Goal: Navigation & Orientation: Find specific page/section

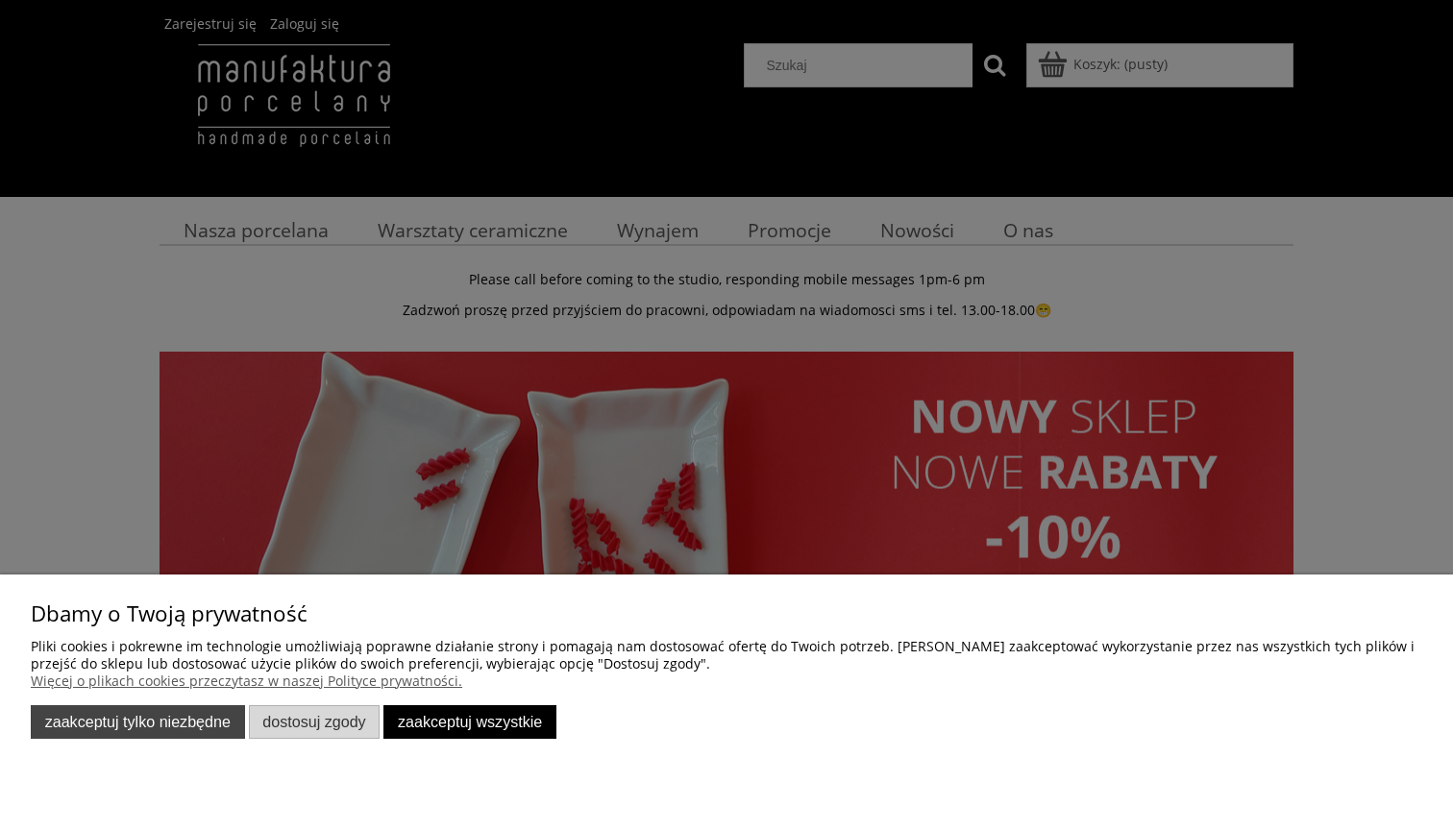
click at [206, 732] on button "Zaakceptuj tylko niezbędne" at bounding box center [138, 722] width 214 height 34
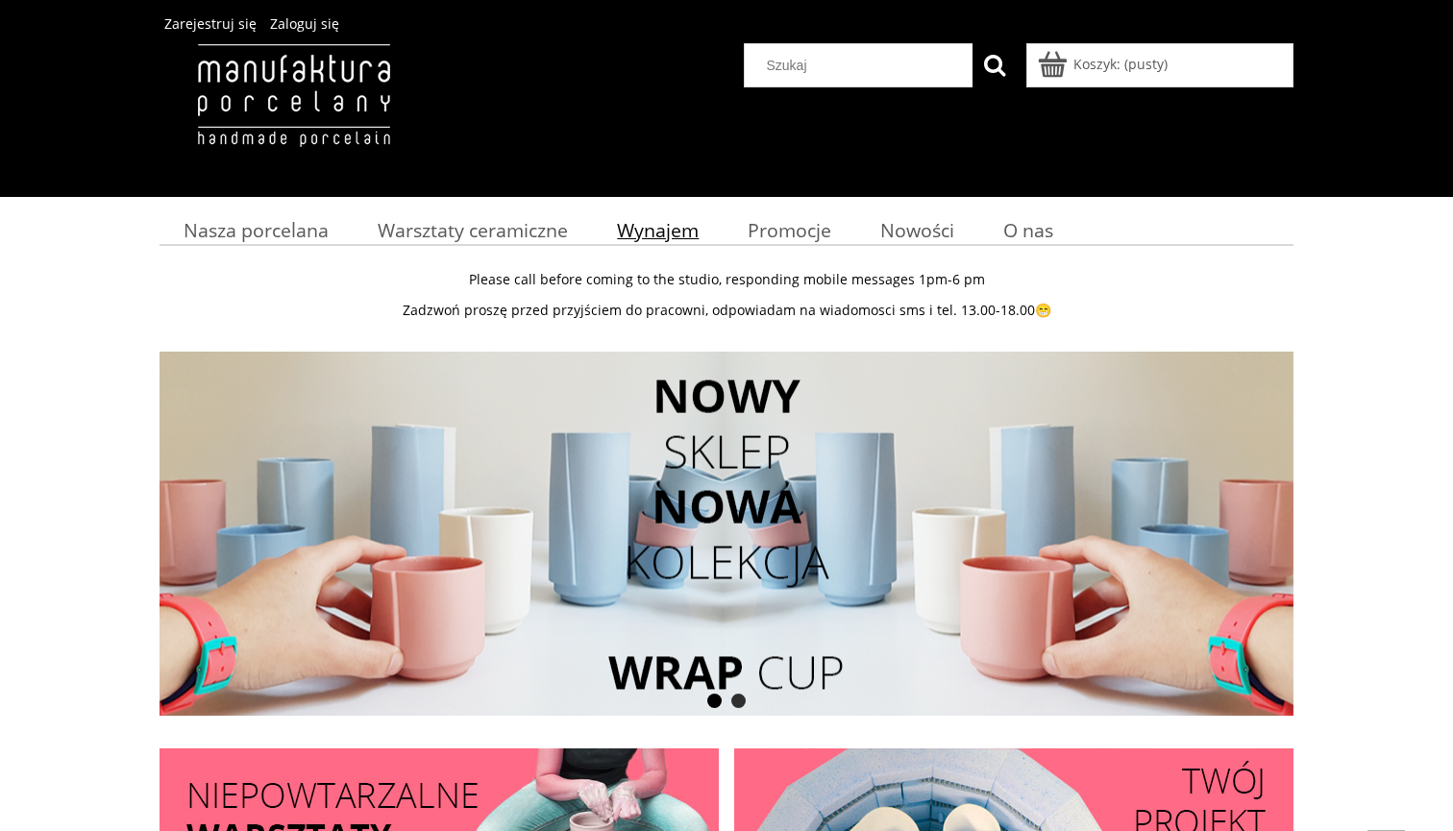
click at [676, 233] on span "Wynajem" at bounding box center [658, 230] width 82 height 26
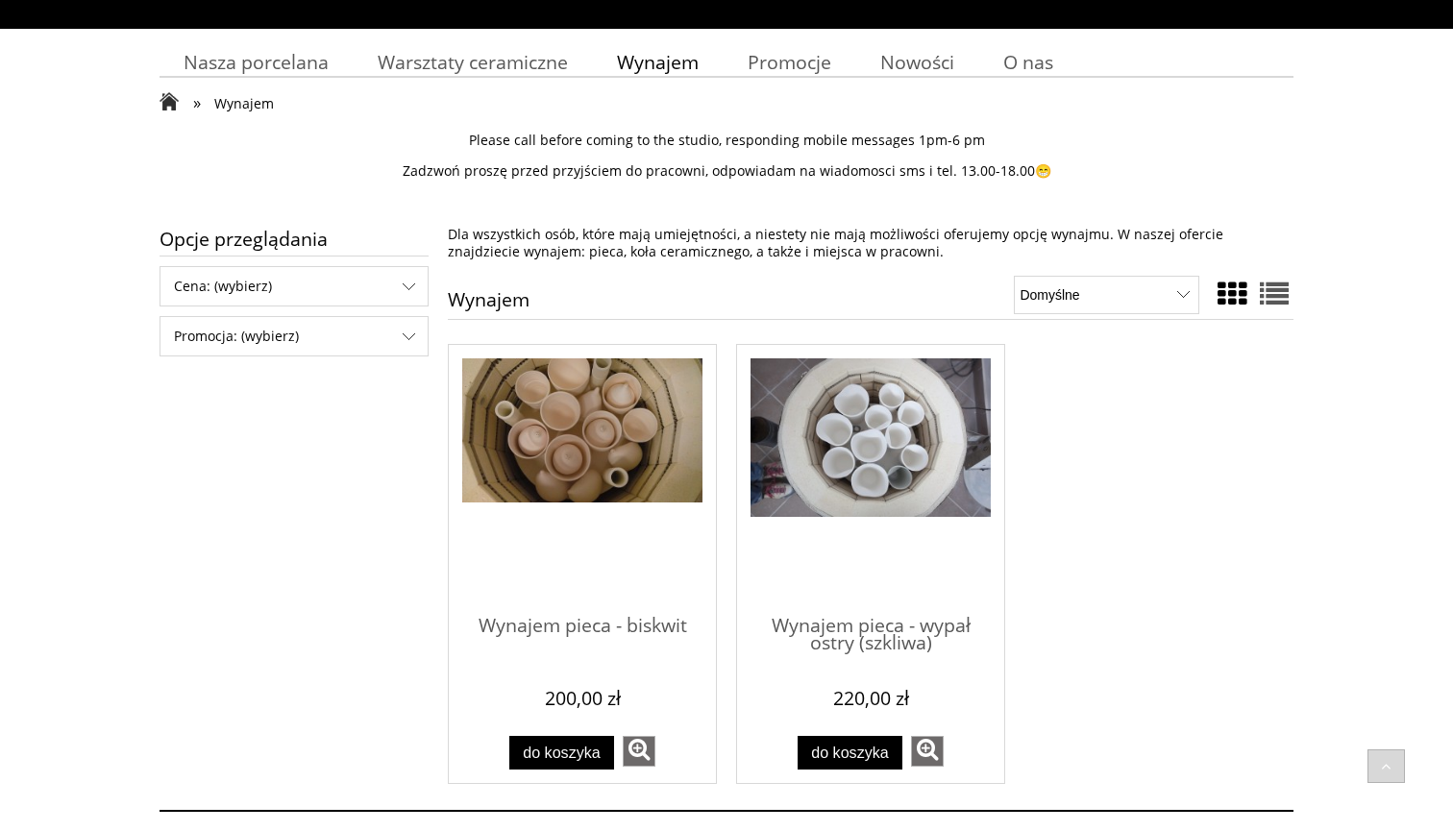
scroll to position [166, 0]
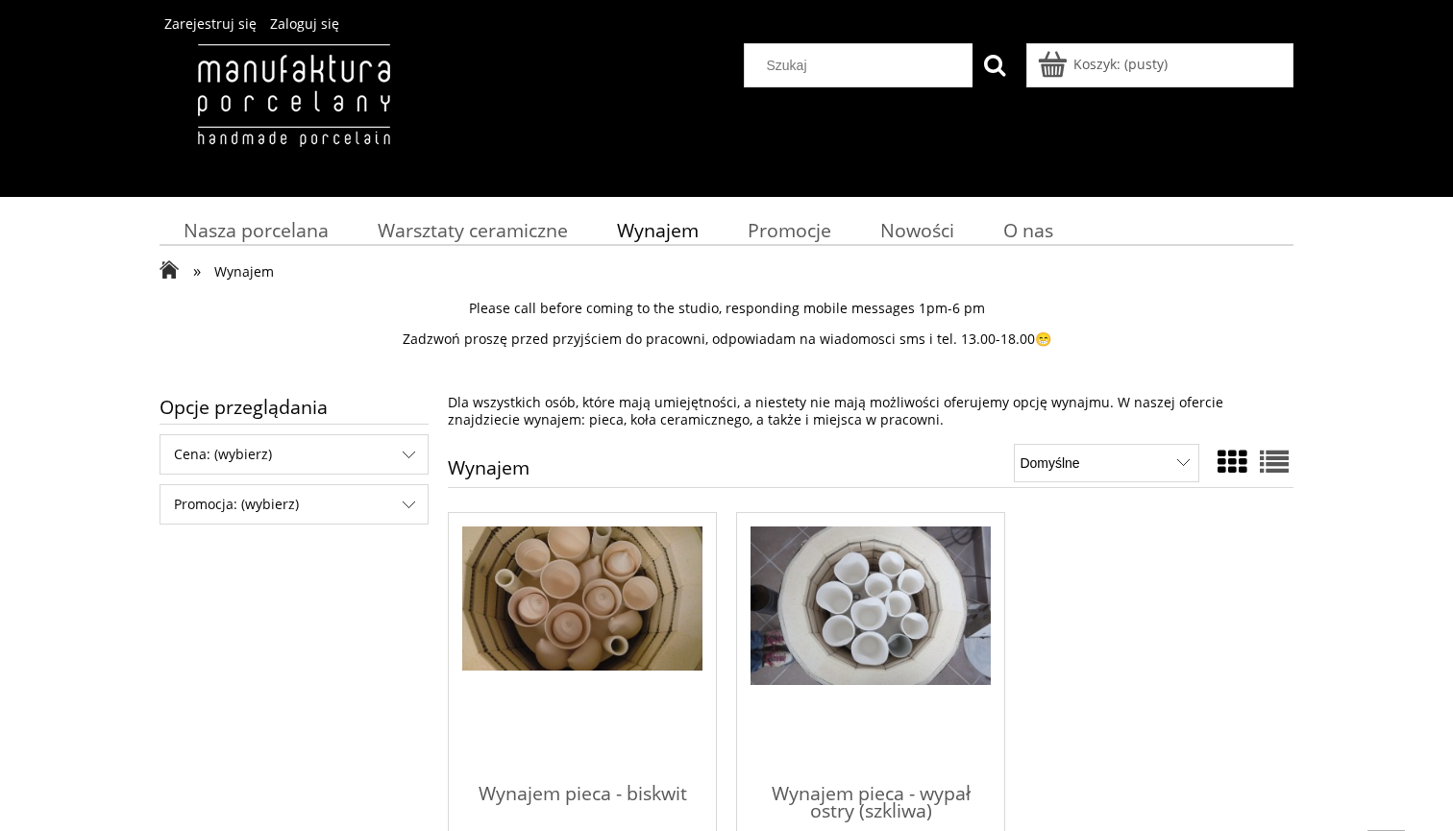
click at [341, 95] on img at bounding box center [294, 115] width 268 height 144
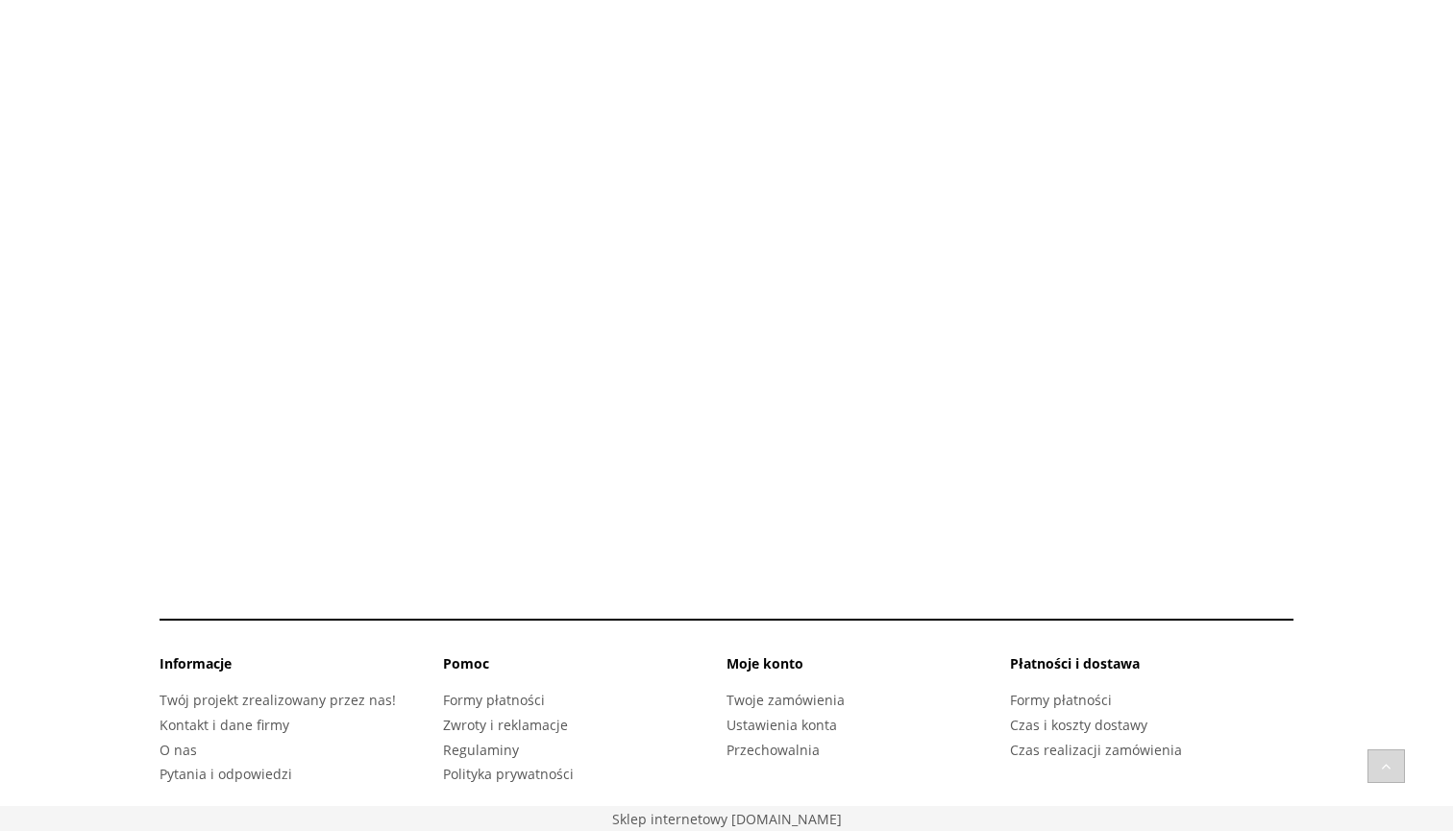
scroll to position [2732, 0]
click at [375, 697] on link "Twój projekt zrealizowany przez nas!" at bounding box center [278, 701] width 236 height 18
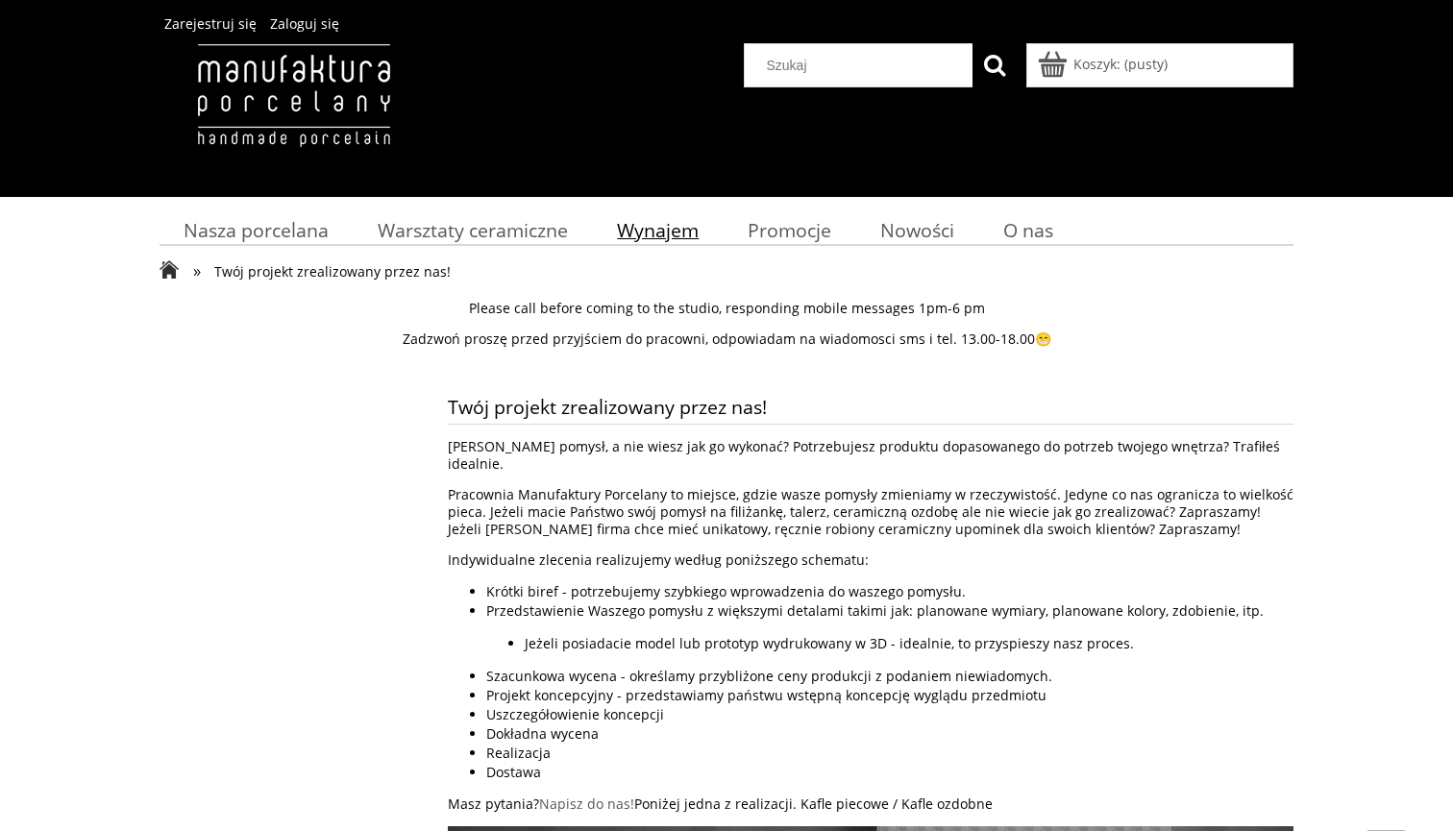
click at [610, 234] on link "Wynajem" at bounding box center [658, 229] width 131 height 37
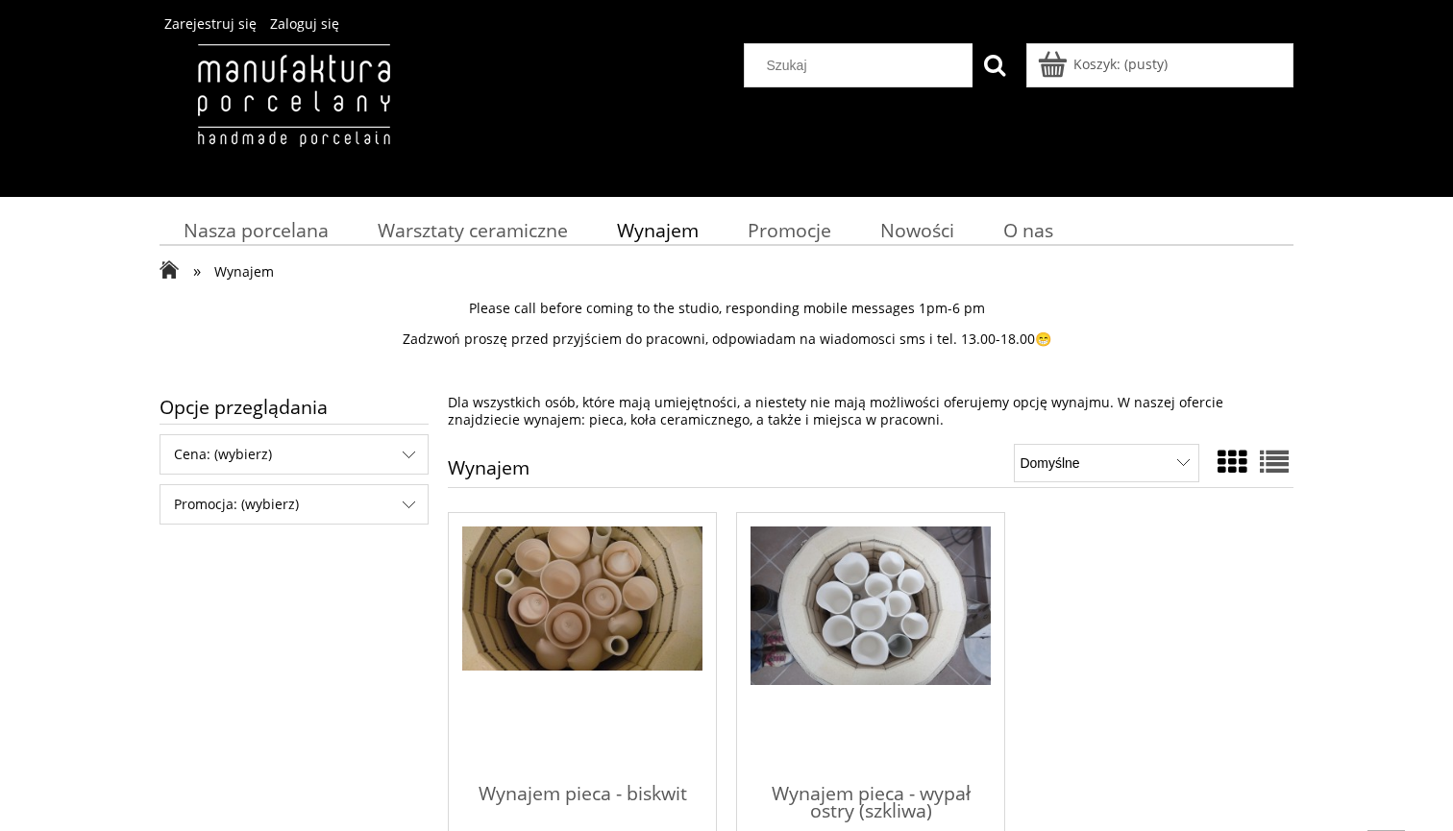
click at [275, 244] on ul "Nasza porcelana Kubki" at bounding box center [727, 224] width 1134 height 44
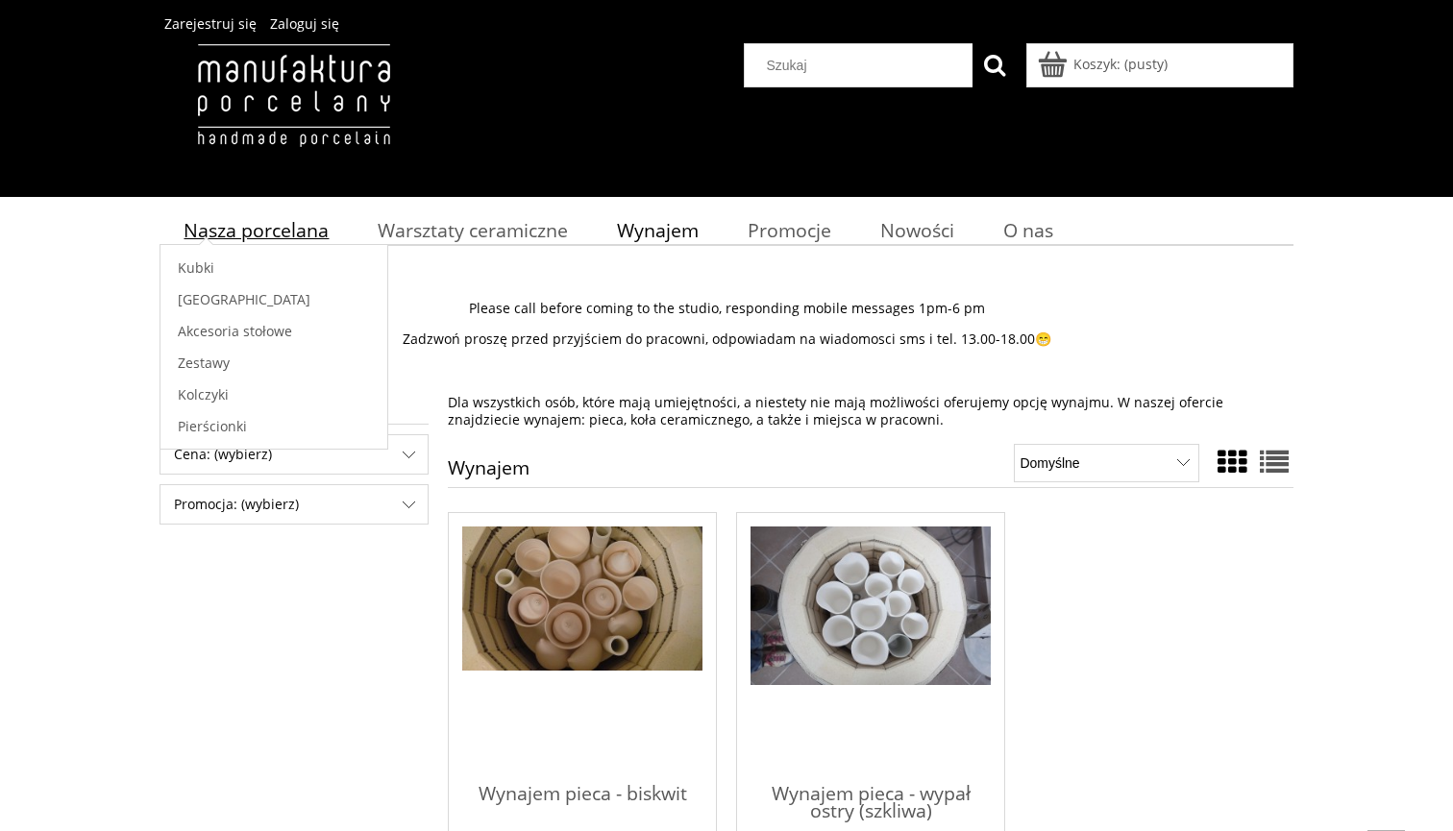
click at [287, 234] on span "Nasza porcelana" at bounding box center [256, 230] width 145 height 26
